Goal: Task Accomplishment & Management: Manage account settings

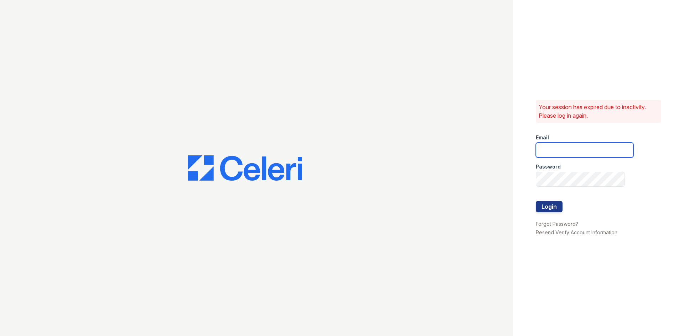
click at [589, 154] on input "email" at bounding box center [584, 150] width 98 height 15
type input "[EMAIL_ADDRESS]"
click at [535, 201] on button "Login" at bounding box center [548, 206] width 27 height 11
